Goal: Use online tool/utility: Use online tool/utility

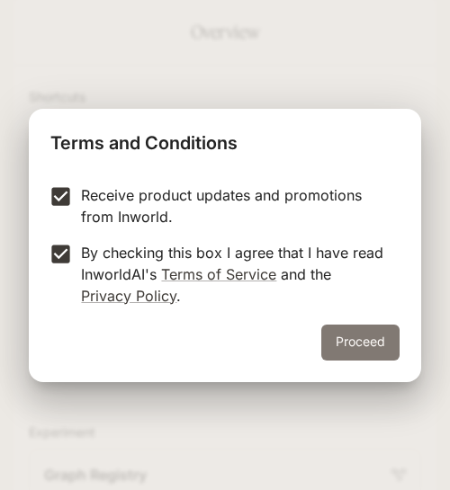
click at [352, 351] on button "Proceed" at bounding box center [360, 343] width 78 height 36
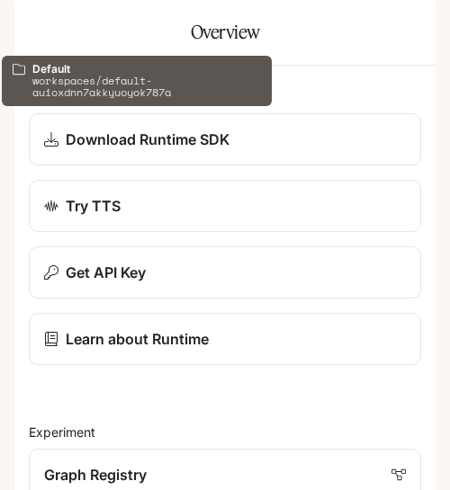
click at [136, 29] on icon "All workspaces" at bounding box center [139, 25] width 13 height 13
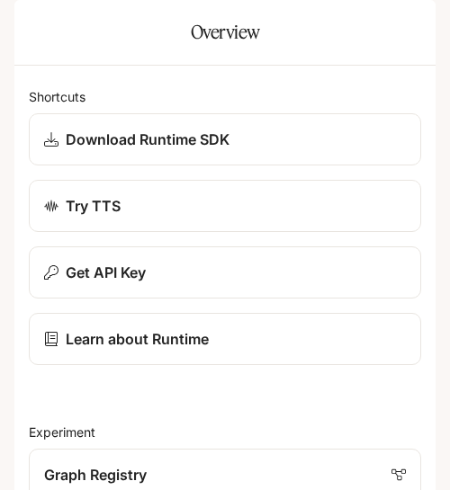
click at [38, 19] on icon "open drawer" at bounding box center [30, 25] width 16 height 13
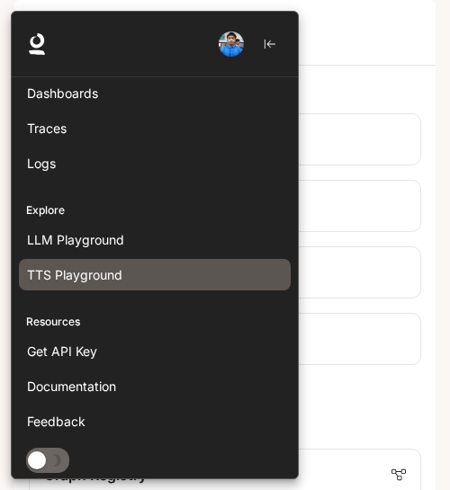
scroll to position [185, 0]
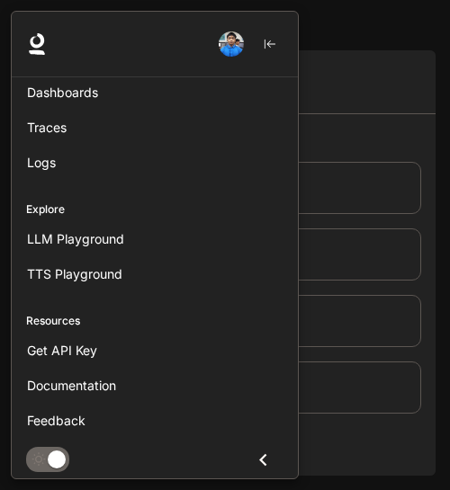
click at [251, 460] on icon "Close drawer" at bounding box center [263, 460] width 24 height 24
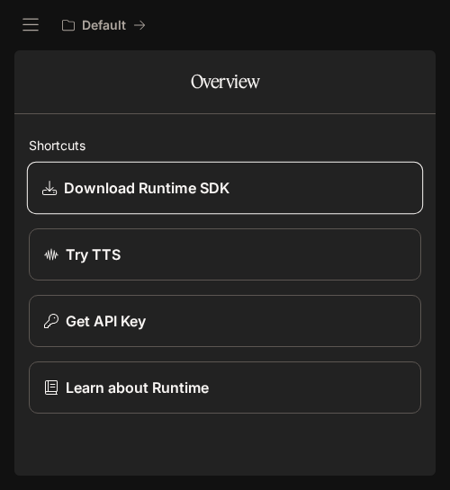
click at [213, 192] on p "Download Runtime SDK" at bounding box center [147, 188] width 166 height 22
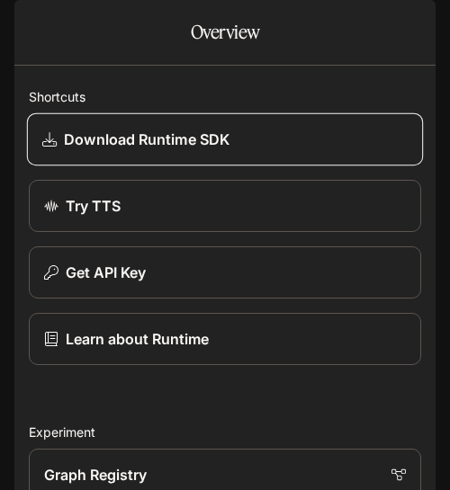
scroll to position [1118, 0]
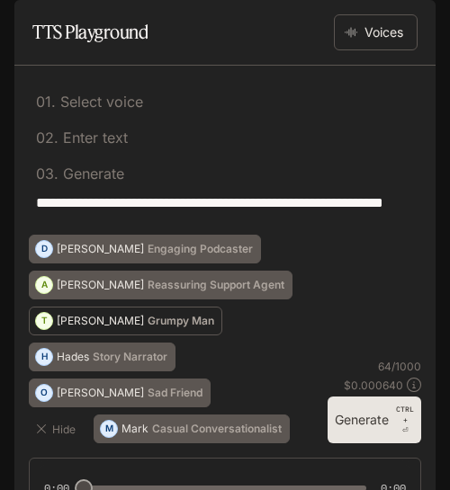
drag, startPoint x: 77, startPoint y: 376, endPoint x: 150, endPoint y: 378, distance: 72.9
click at [150, 336] on button "T [PERSON_NAME] Man" at bounding box center [125, 321] width 193 height 29
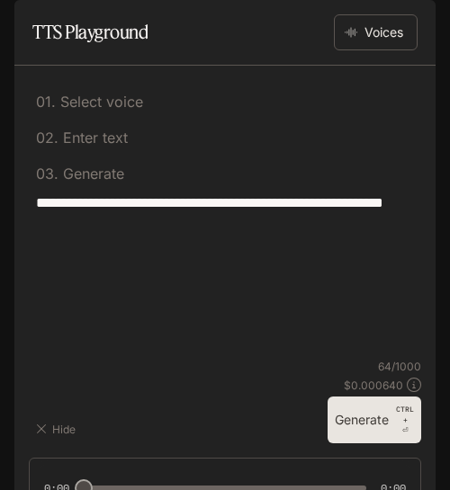
type textarea "**********"
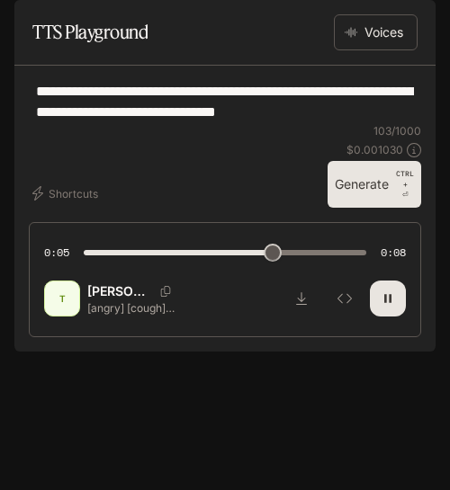
click at [379, 208] on button "Generate CTRL + ⏎" at bounding box center [375, 184] width 94 height 47
click at [80, 208] on button "Shortcuts" at bounding box center [67, 193] width 76 height 29
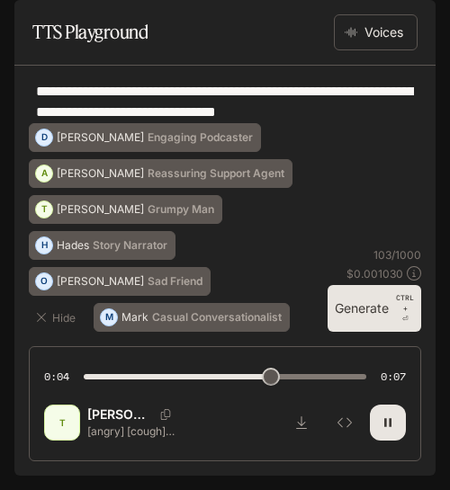
click at [318, 185] on div "Hide M [PERSON_NAME] Conversationalist O [PERSON_NAME] Friend [PERSON_NAME] Sto…" at bounding box center [175, 227] width 292 height 209
type input "*"
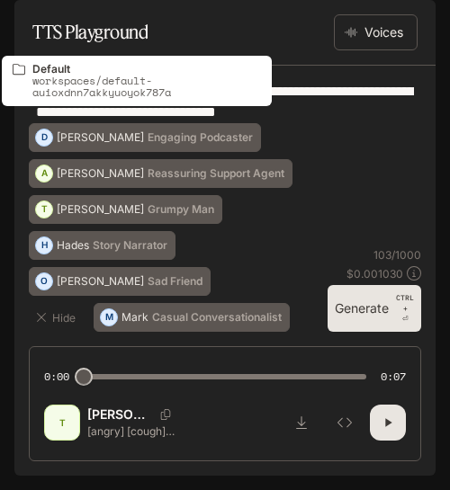
click at [147, 22] on button "Default" at bounding box center [104, 25] width 100 height 36
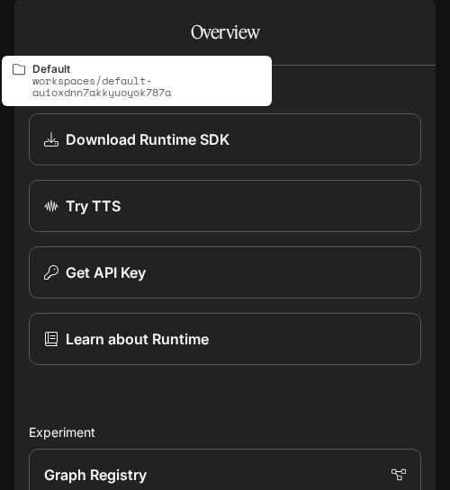
click at [145, 30] on icon "All workspaces" at bounding box center [139, 25] width 13 height 13
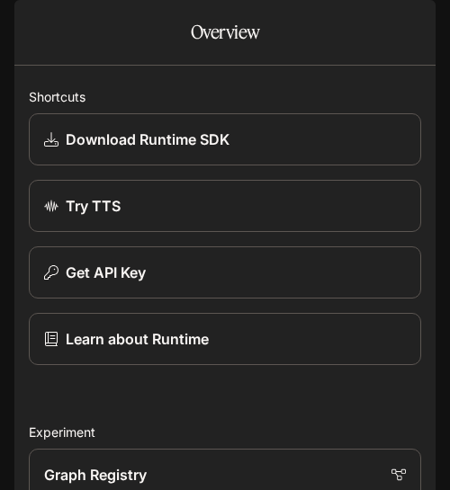
click at [39, 30] on icon "open drawer" at bounding box center [31, 25] width 18 height 18
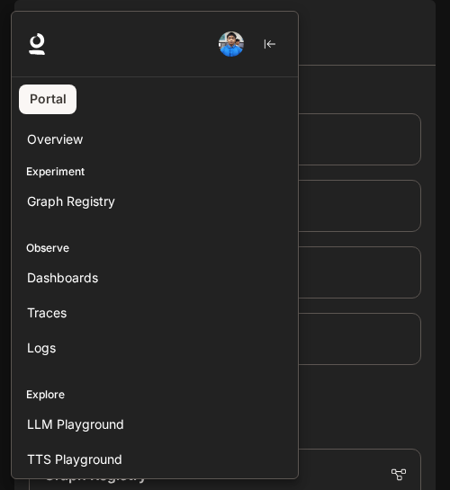
click at [241, 48] on img "button" at bounding box center [231, 43] width 25 height 25
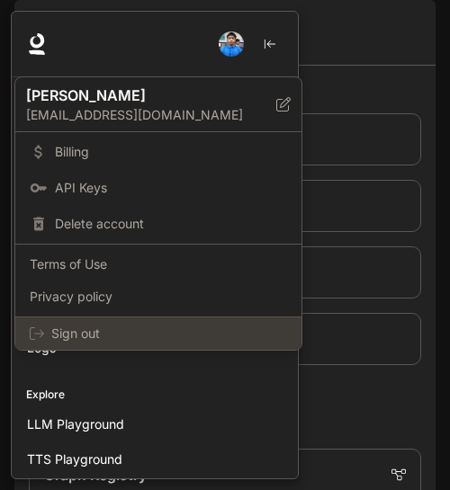
click at [92, 336] on span "Sign out" at bounding box center [169, 334] width 236 height 18
